Goal: Book appointment/travel/reservation

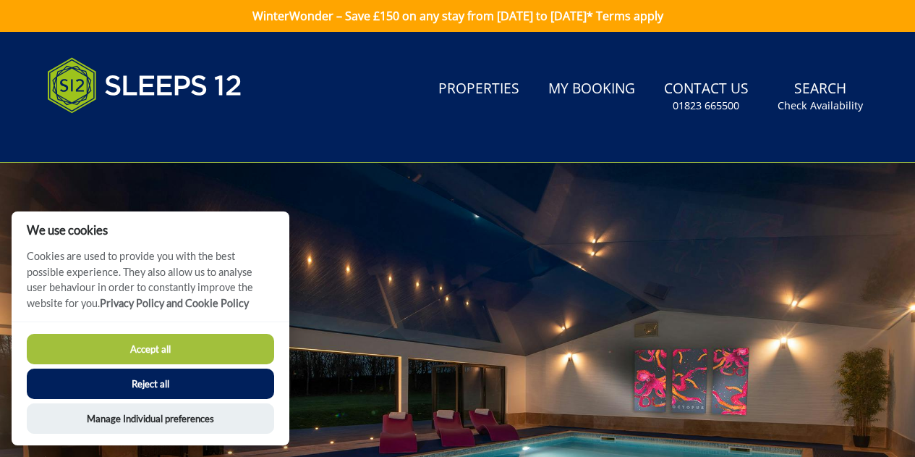
click at [158, 382] on button "Reject all" at bounding box center [150, 383] width 247 height 30
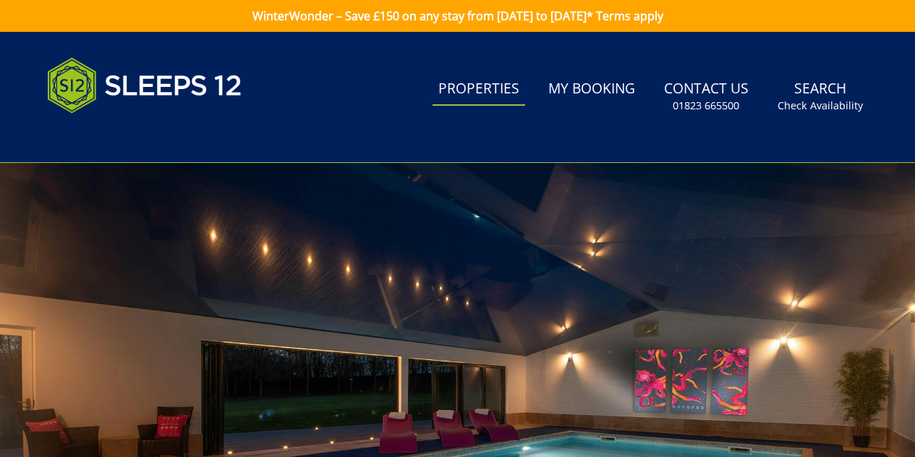
click at [483, 96] on link "Properties" at bounding box center [479, 89] width 93 height 33
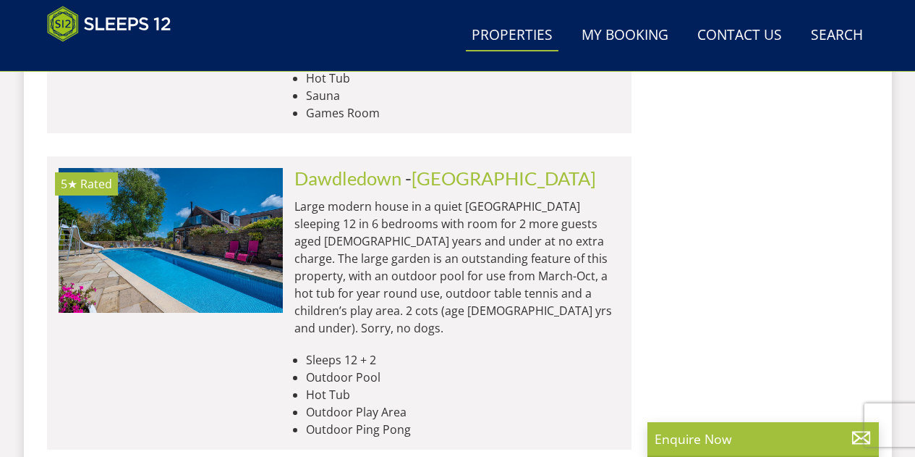
scroll to position [2886, 0]
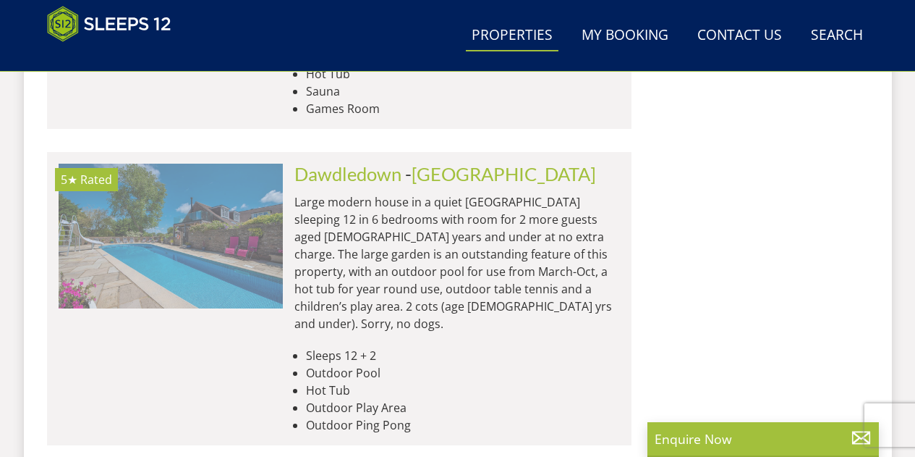
click at [190, 164] on img at bounding box center [171, 236] width 224 height 145
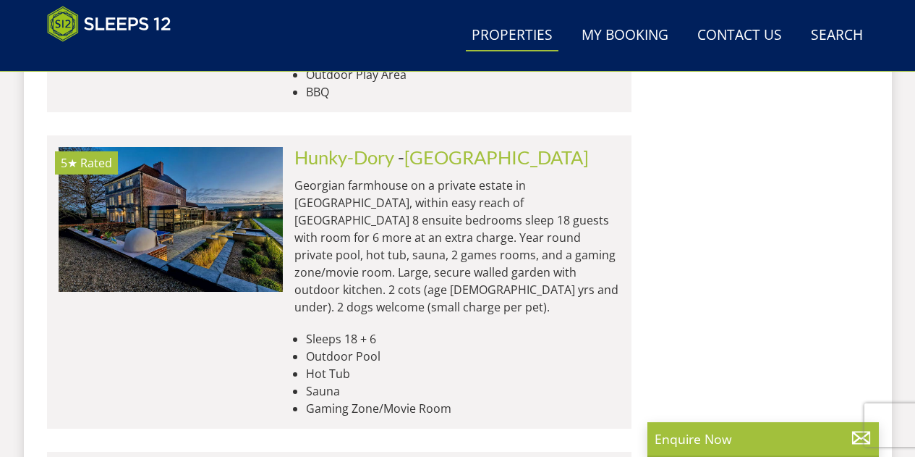
scroll to position [5076, 0]
